Goal: Navigation & Orientation: Find specific page/section

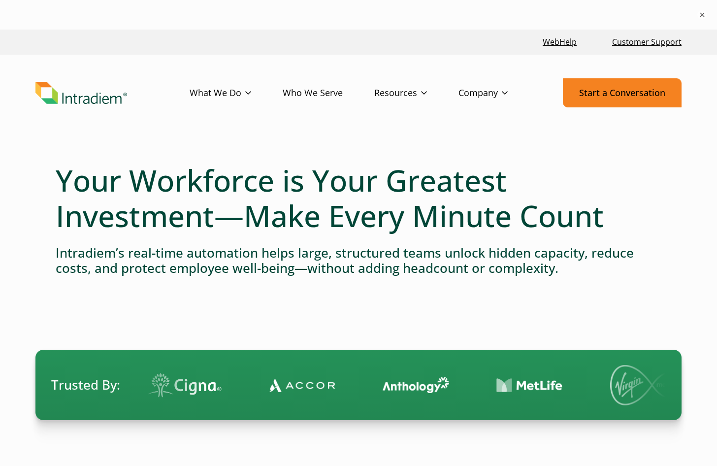
click at [597, 94] on link "Start a Conversation" at bounding box center [622, 92] width 119 height 29
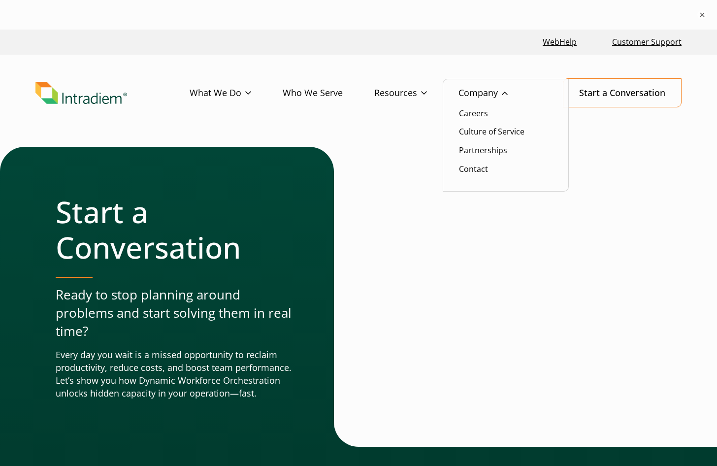
click at [466, 113] on link "Careers" at bounding box center [473, 113] width 29 height 11
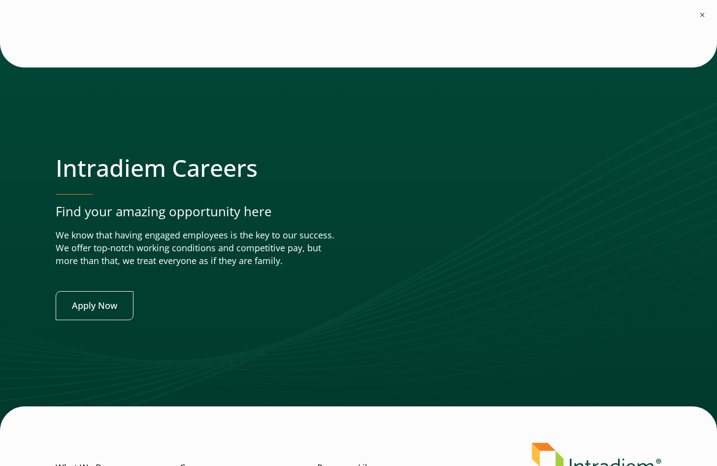
scroll to position [3708, 0]
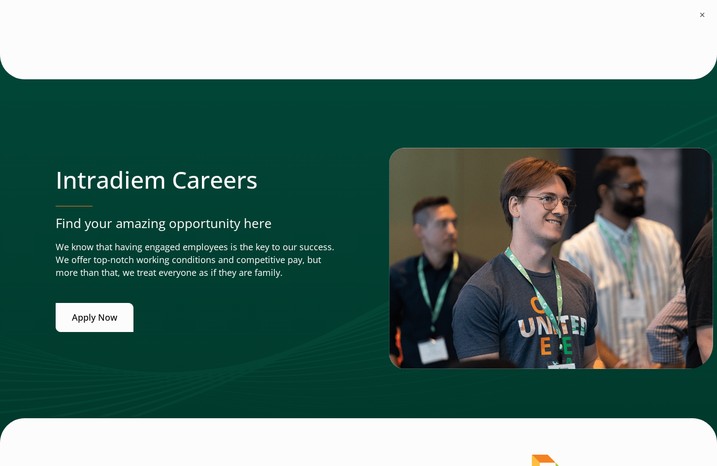
click at [93, 311] on link "Apply Now" at bounding box center [95, 317] width 78 height 29
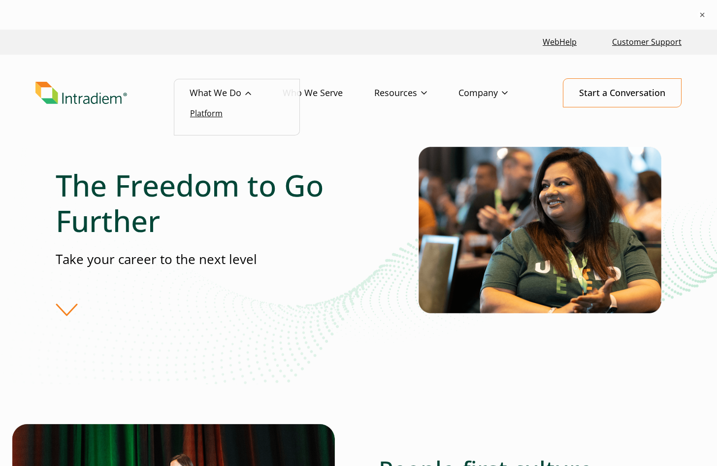
click at [206, 111] on link "Platform" at bounding box center [206, 113] width 33 height 11
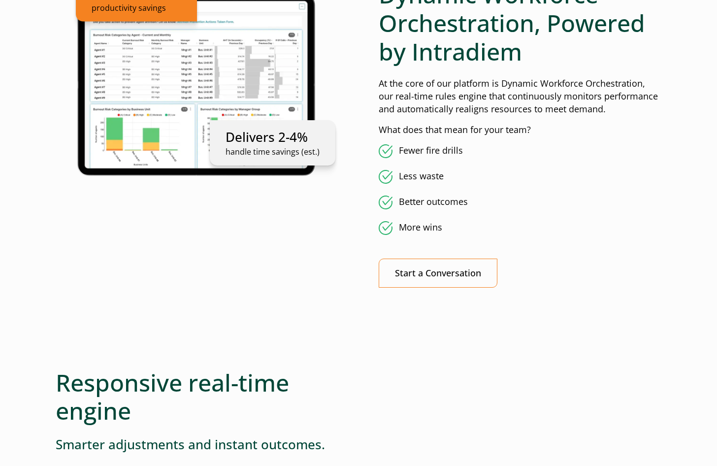
scroll to position [704, 0]
